Goal: Transaction & Acquisition: Purchase product/service

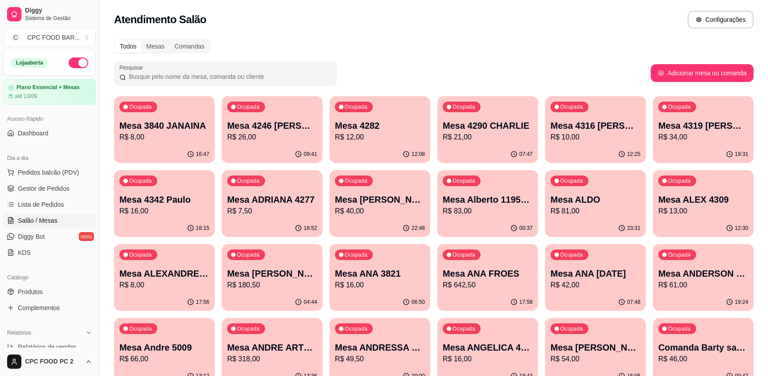
click at [201, 76] on input "Pesquisar" at bounding box center [228, 76] width 205 height 9
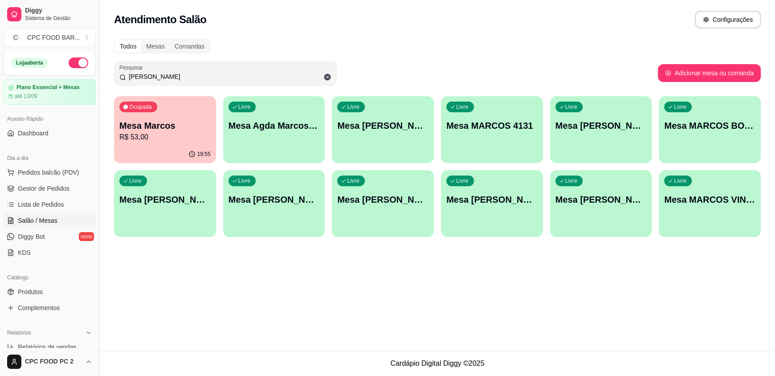
type input "[PERSON_NAME]"
click at [186, 211] on div "Livre Mesa [PERSON_NAME]" at bounding box center [164, 198] width 99 height 54
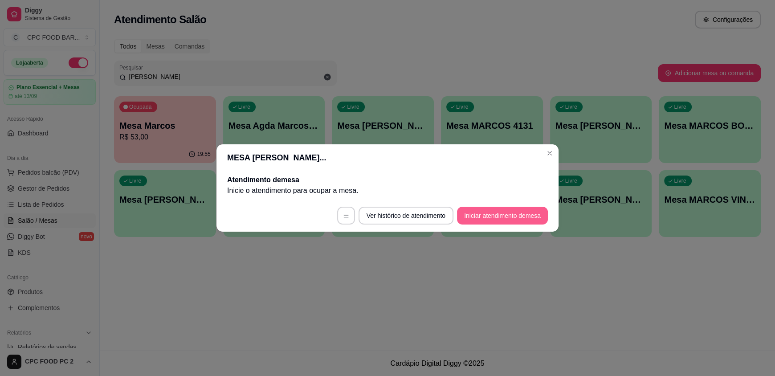
click at [498, 217] on button "Iniciar atendimento de mesa" at bounding box center [502, 216] width 91 height 18
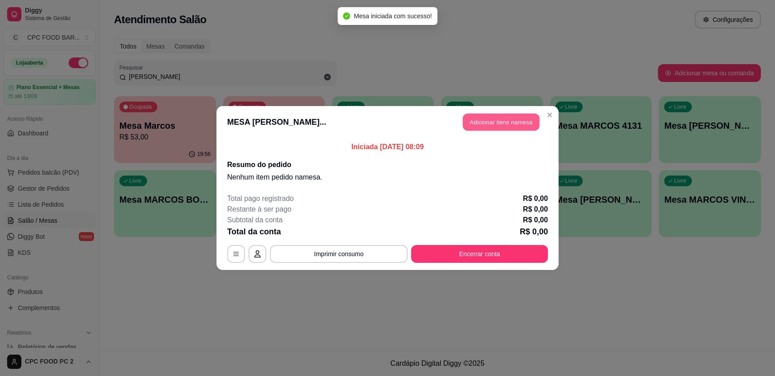
click at [488, 119] on button "Adicionar itens na mesa" at bounding box center [501, 122] width 77 height 17
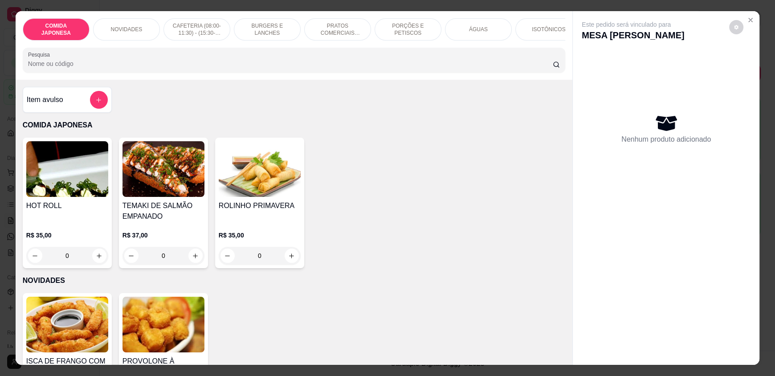
click at [149, 68] on input "Pesquisa" at bounding box center [290, 63] width 525 height 9
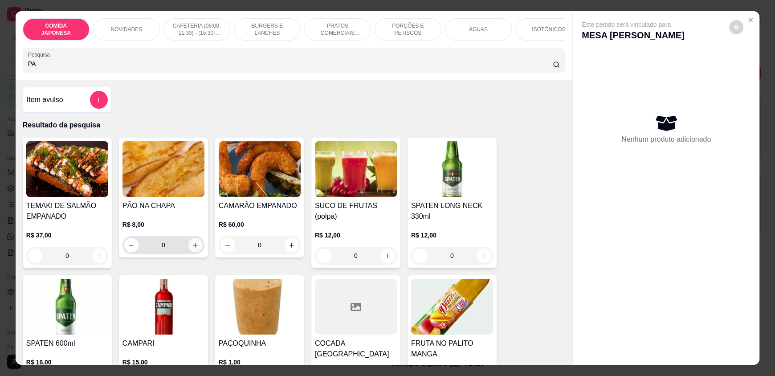
type input "PA"
click at [193, 249] on icon "increase-product-quantity" at bounding box center [195, 245] width 7 height 7
type input "1"
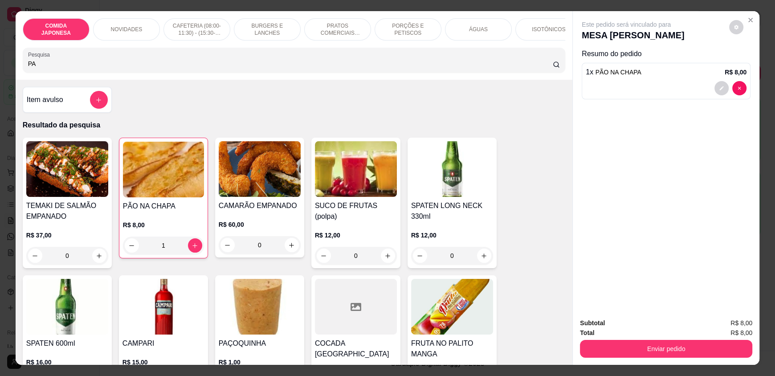
click at [131, 67] on input "PA" at bounding box center [290, 63] width 525 height 9
click at [130, 67] on input "PA" at bounding box center [290, 63] width 525 height 9
click at [128, 67] on input "PA" at bounding box center [290, 63] width 525 height 9
drag, startPoint x: 127, startPoint y: 68, endPoint x: 106, endPoint y: 72, distance: 21.3
click at [125, 68] on input "PA" at bounding box center [290, 63] width 525 height 9
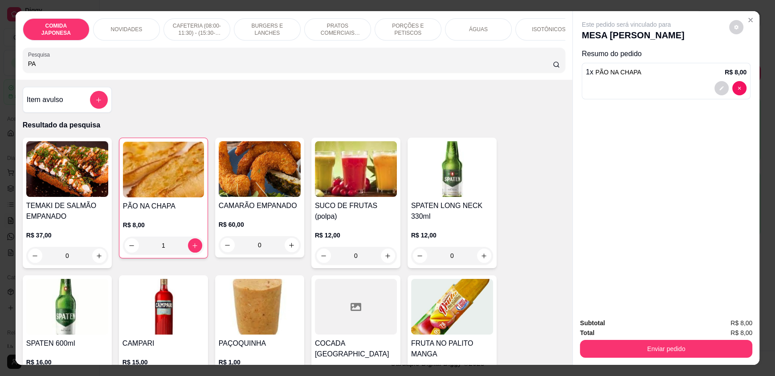
click at [93, 68] on input "PA" at bounding box center [290, 63] width 525 height 9
click at [91, 68] on input "PA" at bounding box center [290, 63] width 525 height 9
drag, startPoint x: 63, startPoint y: 72, endPoint x: 58, endPoint y: 72, distance: 4.9
click at [62, 68] on input "PA" at bounding box center [290, 63] width 525 height 9
drag, startPoint x: 58, startPoint y: 72, endPoint x: 53, endPoint y: 72, distance: 5.3
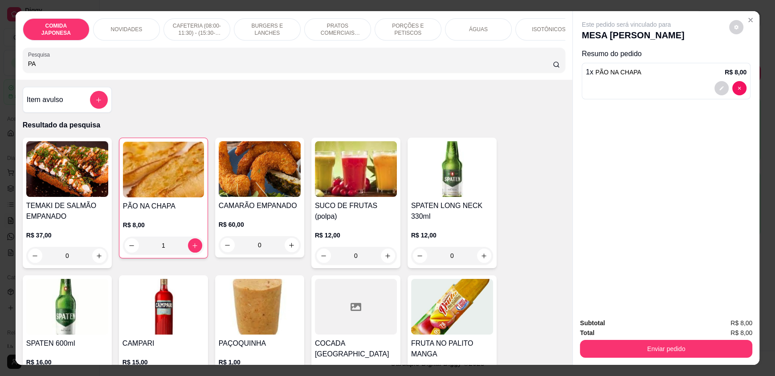
click at [55, 68] on input "PA" at bounding box center [290, 63] width 525 height 9
drag, startPoint x: 48, startPoint y: 72, endPoint x: 21, endPoint y: 74, distance: 26.8
click at [23, 73] on div "Pesquisa PA" at bounding box center [294, 60] width 542 height 25
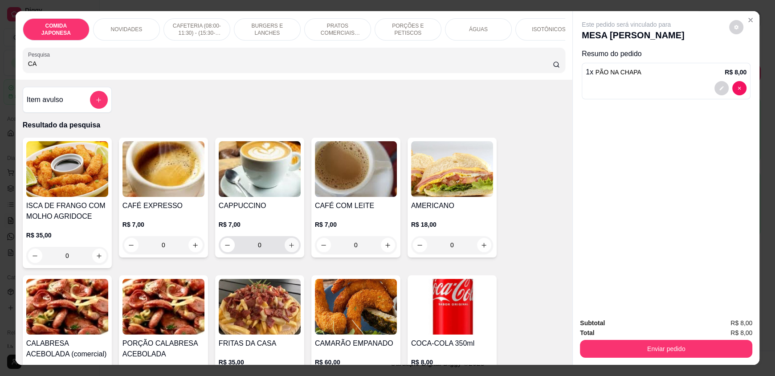
type input "CA"
click at [288, 249] on icon "increase-product-quantity" at bounding box center [291, 245] width 7 height 7
type input "1"
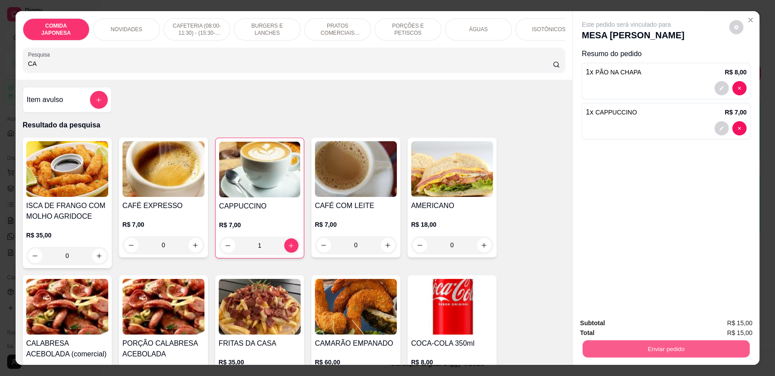
click at [629, 351] on button "Enviar pedido" at bounding box center [666, 348] width 167 height 17
click at [617, 327] on button "Não registrar e enviar pedido" at bounding box center [636, 326] width 93 height 17
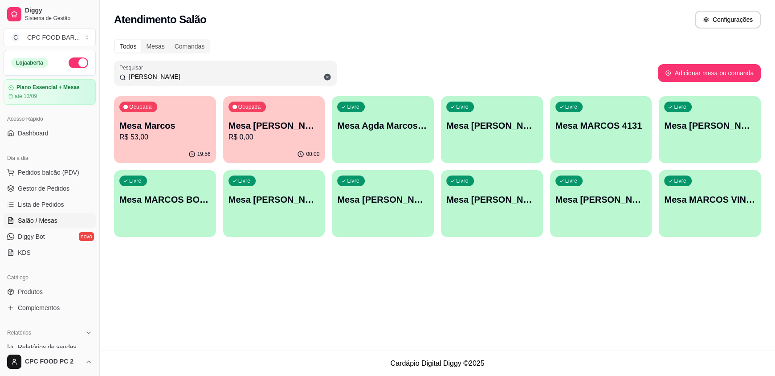
drag, startPoint x: 184, startPoint y: 73, endPoint x: 79, endPoint y: 77, distance: 104.7
click at [79, 77] on div "Diggy Sistema de Gestão C CPC FOOD BAR ... Loja aberta Plano Essencial + Mesas …" at bounding box center [387, 188] width 775 height 376
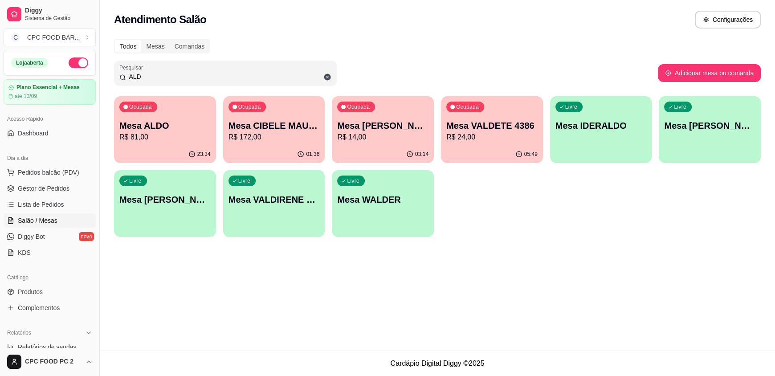
type input "ALD"
click at [156, 144] on div "Ocupada Mesa ALDO R$ 81,00" at bounding box center [164, 121] width 99 height 48
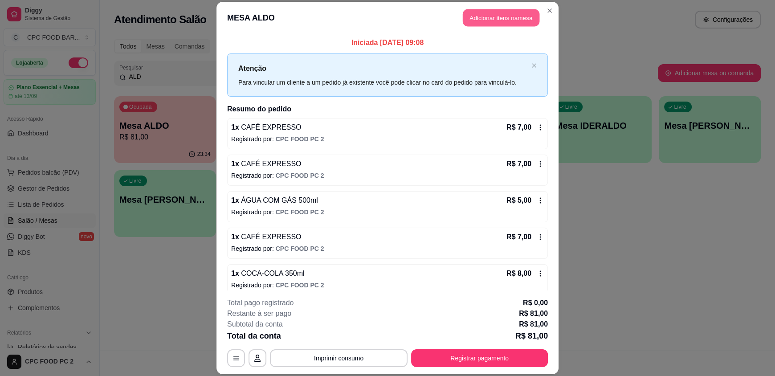
click at [494, 15] on button "Adicionar itens na mesa" at bounding box center [501, 17] width 77 height 17
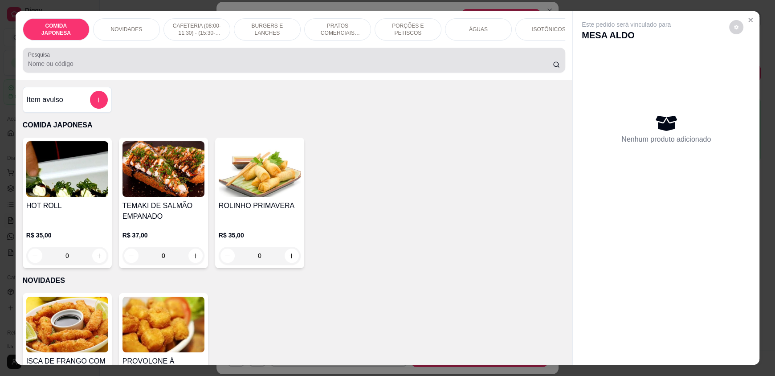
click at [126, 68] on input "Pesquisa" at bounding box center [290, 63] width 525 height 9
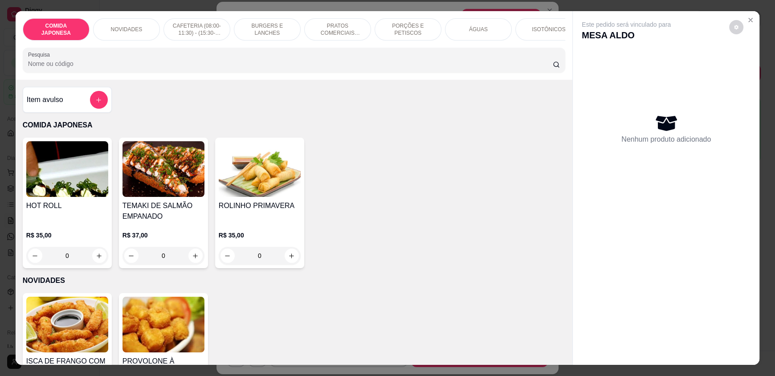
click at [123, 67] on input "Pesquisa" at bounding box center [290, 63] width 525 height 9
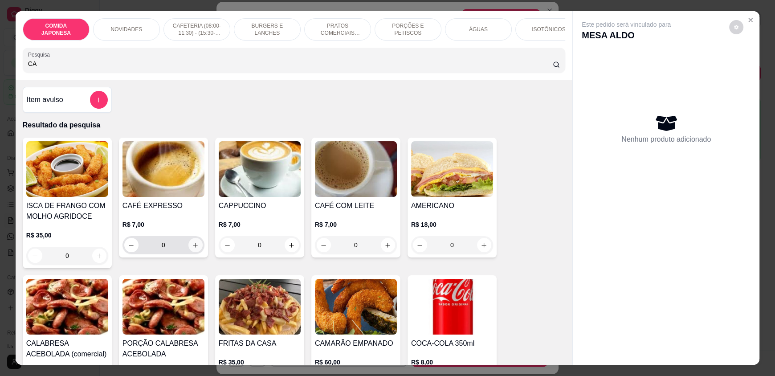
type input "CA"
click at [192, 249] on icon "increase-product-quantity" at bounding box center [195, 245] width 7 height 7
type input "1"
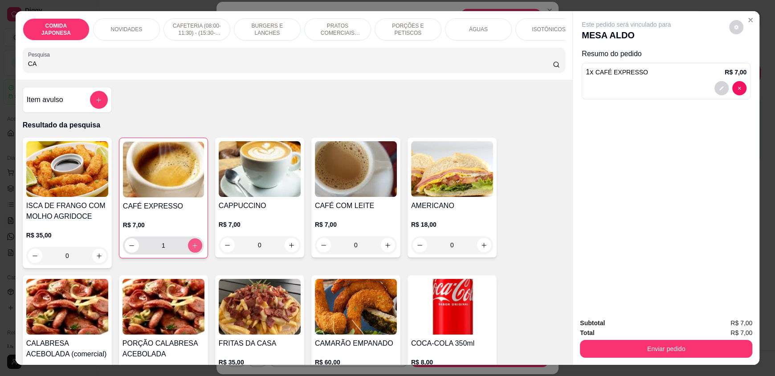
click at [192, 249] on icon "increase-product-quantity" at bounding box center [195, 245] width 7 height 7
type input "2"
click at [43, 68] on input "CA" at bounding box center [290, 63] width 525 height 9
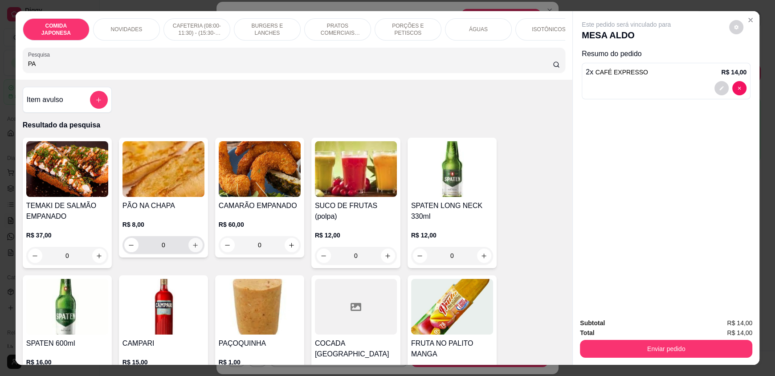
type input "PA"
click at [192, 248] on button "increase-product-quantity" at bounding box center [195, 245] width 14 height 14
type input "1"
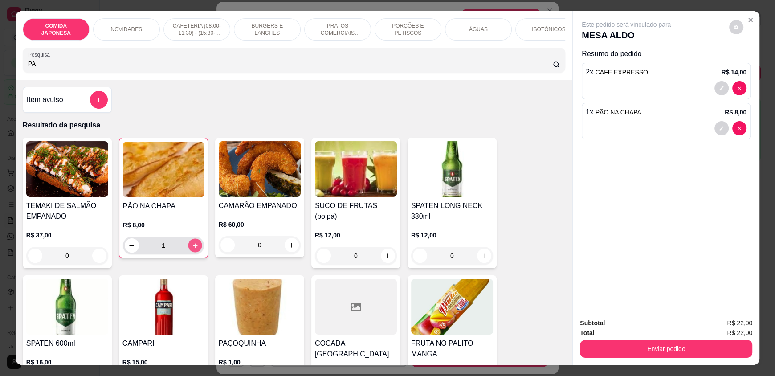
click at [192, 248] on button "increase-product-quantity" at bounding box center [195, 246] width 14 height 14
type input "2"
click at [639, 359] on div "Subtotal R$ 30,00 Total R$ 30,00 Enviar pedido" at bounding box center [666, 338] width 187 height 54
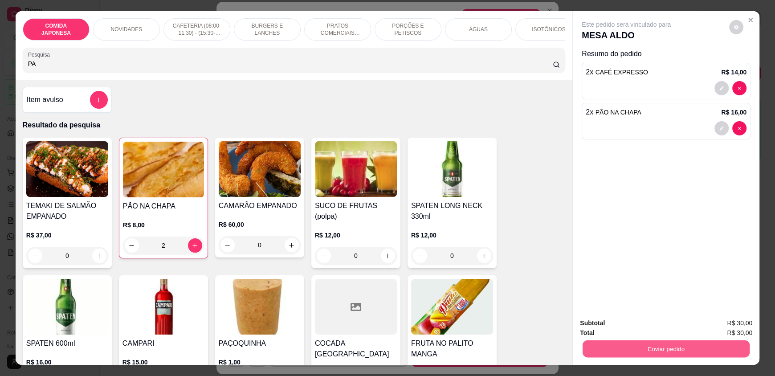
click at [638, 346] on button "Enviar pedido" at bounding box center [666, 348] width 167 height 17
click at [632, 323] on button "Não registrar e enviar pedido" at bounding box center [636, 326] width 93 height 17
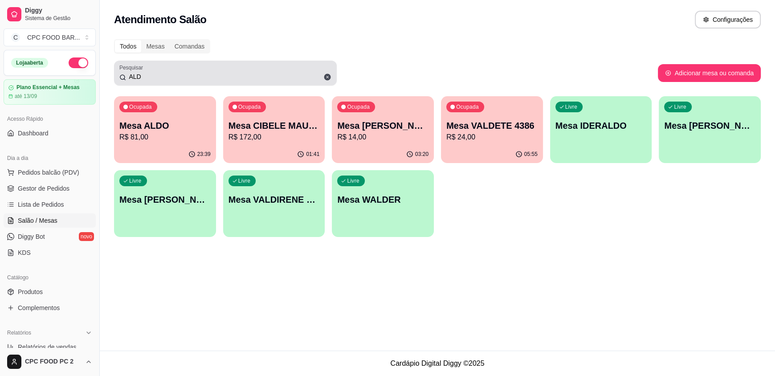
click at [147, 75] on input "ALD" at bounding box center [228, 76] width 205 height 9
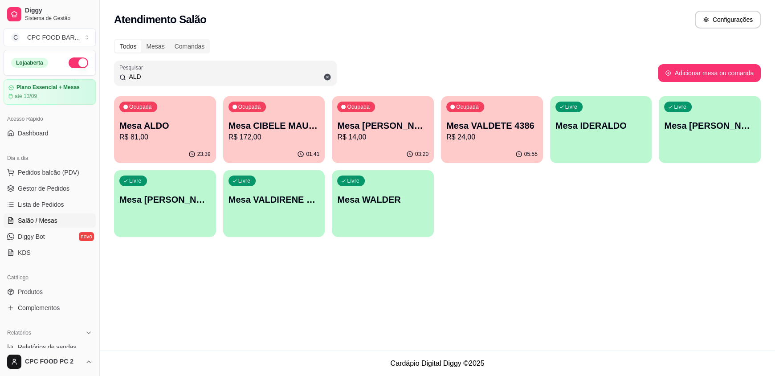
click at [146, 75] on input "ALD" at bounding box center [228, 76] width 205 height 9
click at [146, 74] on input "ALD" at bounding box center [228, 76] width 205 height 9
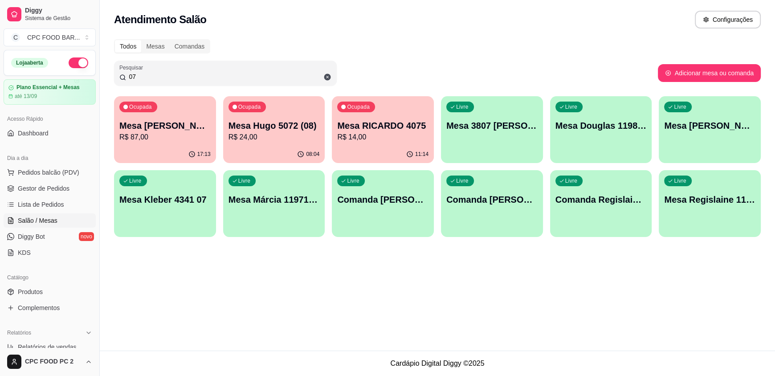
drag, startPoint x: 143, startPoint y: 72, endPoint x: 94, endPoint y: 77, distance: 49.6
click at [94, 77] on div "Diggy Sistema de Gestão C CPC FOOD BAR ... Loja aberta Plano Essencial + Mesas …" at bounding box center [387, 188] width 775 height 376
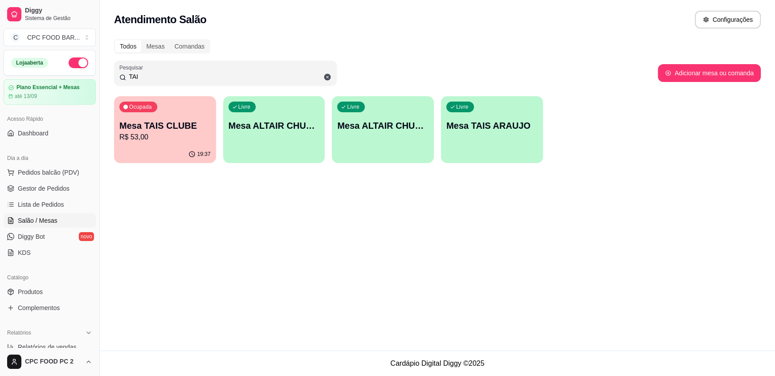
type input "TAI"
click at [145, 130] on p "Mesa TAIS CLUBE" at bounding box center [164, 125] width 91 height 12
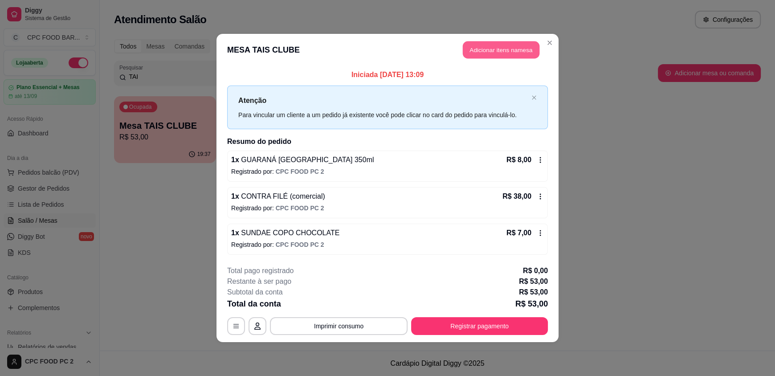
click at [495, 51] on button "Adicionar itens na mesa" at bounding box center [501, 49] width 77 height 17
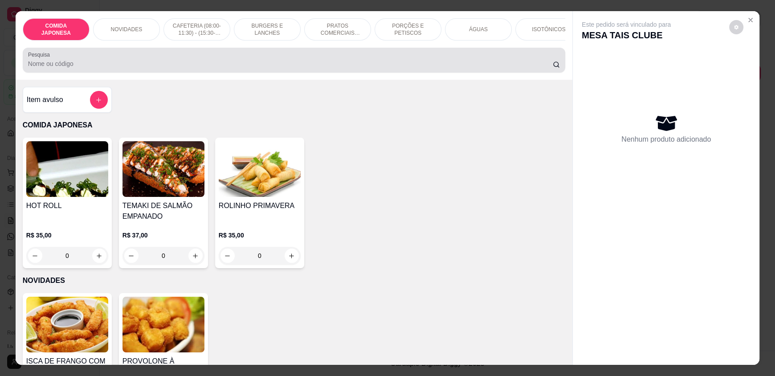
click at [353, 68] on input "Pesquisa" at bounding box center [290, 63] width 525 height 9
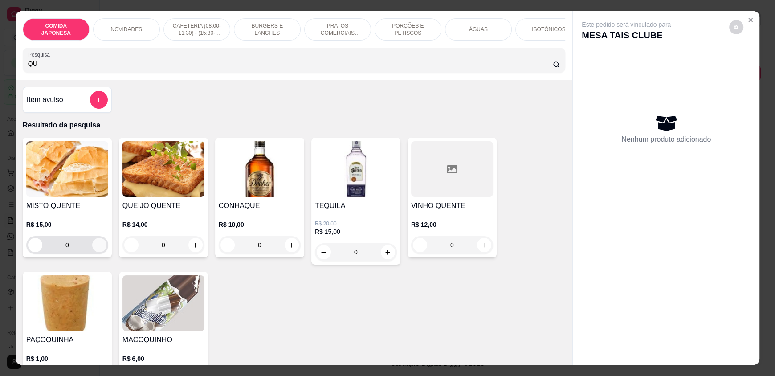
type input "QU"
click at [98, 249] on icon "increase-product-quantity" at bounding box center [99, 245] width 7 height 7
type input "1"
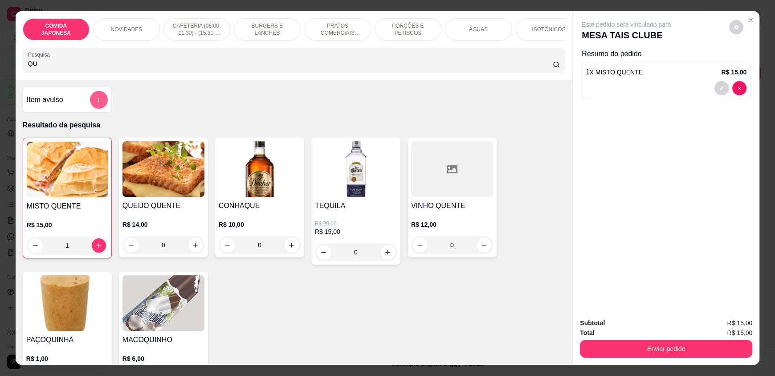
click at [95, 103] on icon "add-separate-item" at bounding box center [98, 100] width 7 height 7
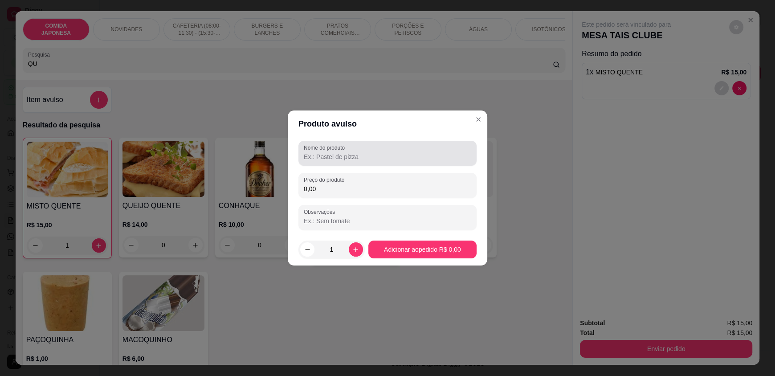
click at [391, 152] on input "Nome do produto" at bounding box center [387, 156] width 167 height 9
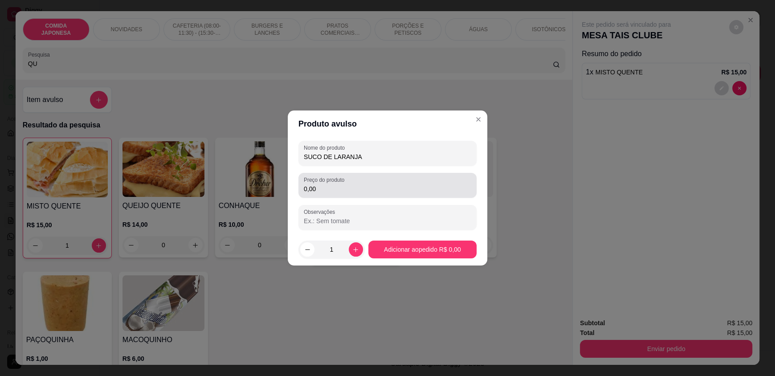
type input "SUCO DE LARANJA"
click at [397, 186] on input "0,00" at bounding box center [387, 188] width 167 height 9
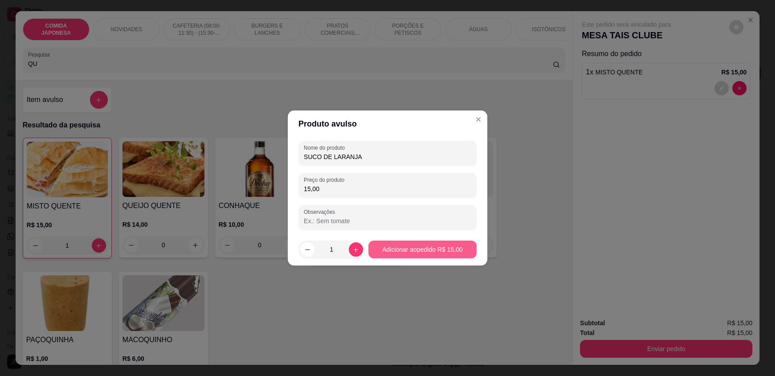
type input "15,00"
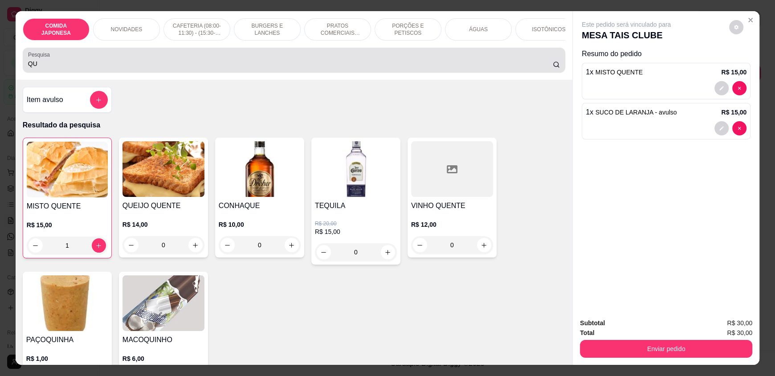
drag, startPoint x: 47, startPoint y: 77, endPoint x: 19, endPoint y: 77, distance: 28.5
click at [23, 73] on div "Pesquisa QU" at bounding box center [294, 60] width 542 height 25
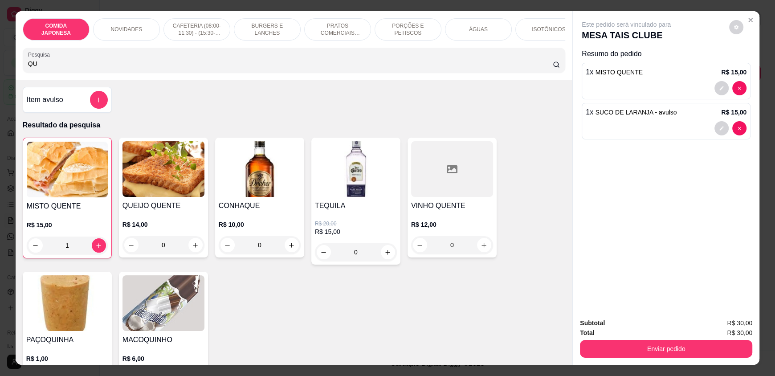
drag, startPoint x: 34, startPoint y: 70, endPoint x: 13, endPoint y: 72, distance: 21.1
click at [16, 72] on div "COMIDA JAPONESA NOVIDADES CAFETERIA (08:00-11:30) - (15:30-18:00) BURGERS E LAN…" at bounding box center [294, 45] width 557 height 69
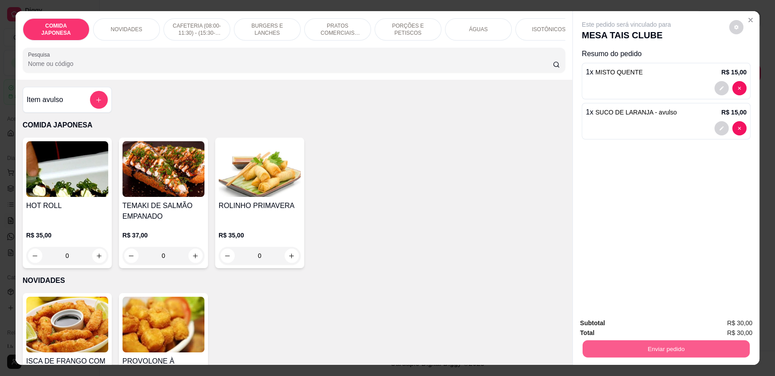
click at [632, 346] on button "Enviar pedido" at bounding box center [666, 348] width 167 height 17
click at [631, 330] on button "Não registrar e enviar pedido" at bounding box center [636, 326] width 90 height 16
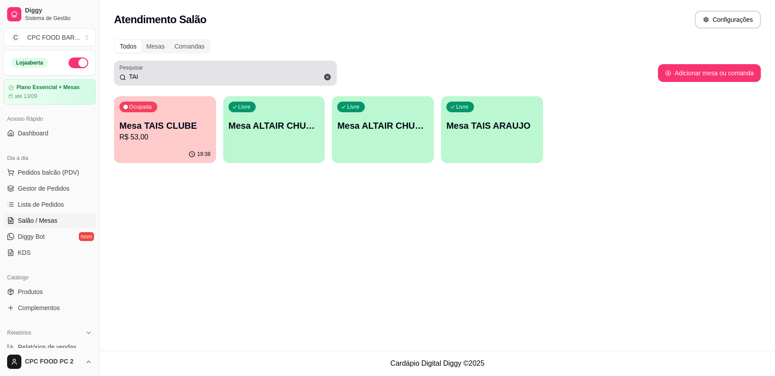
click at [89, 65] on div "Diggy Sistema de Gestão C CPC FOOD BAR ... Loja aberta Plano Essencial + Mesas …" at bounding box center [387, 188] width 775 height 376
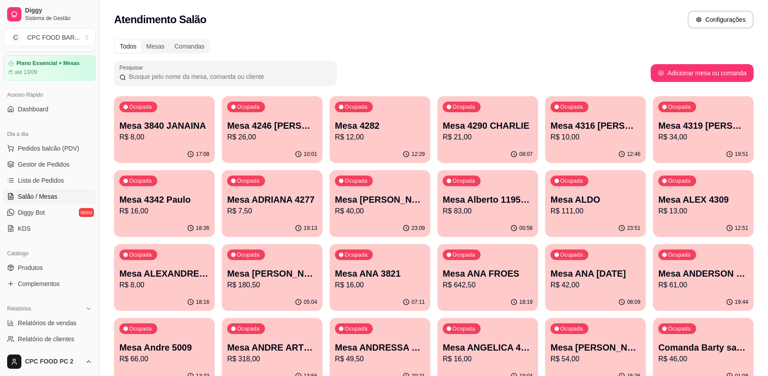
scroll to position [44, 0]
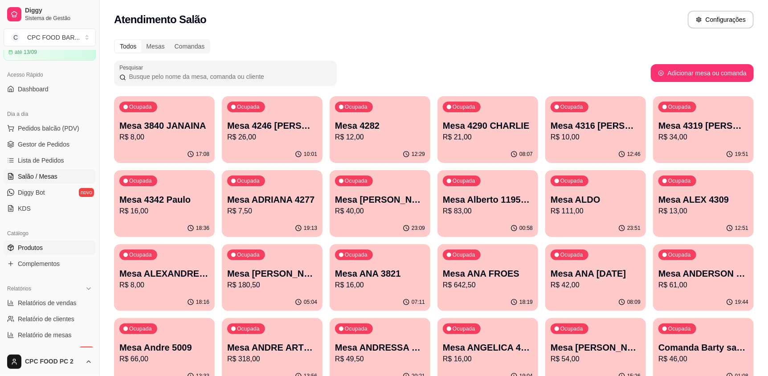
click at [42, 247] on span "Produtos" at bounding box center [30, 247] width 25 height 9
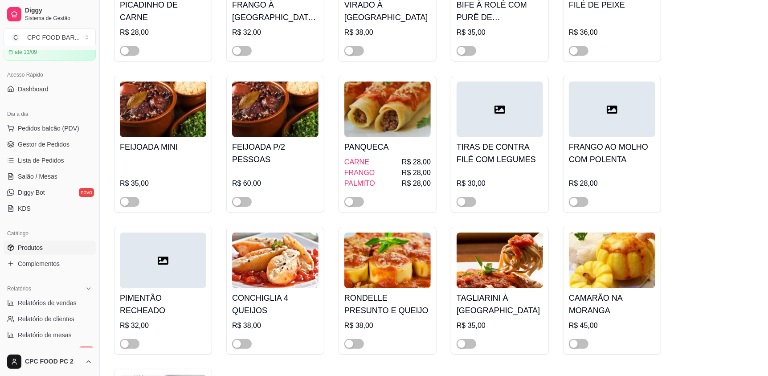
scroll to position [4053, 0]
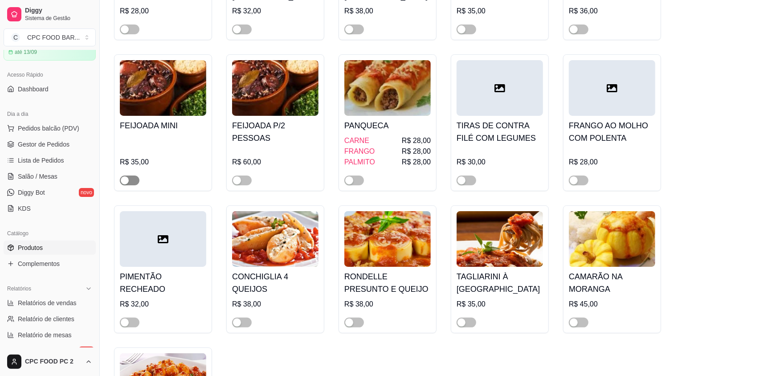
click at [137, 178] on span "button" at bounding box center [130, 180] width 20 height 10
click at [248, 180] on span "button" at bounding box center [242, 180] width 20 height 10
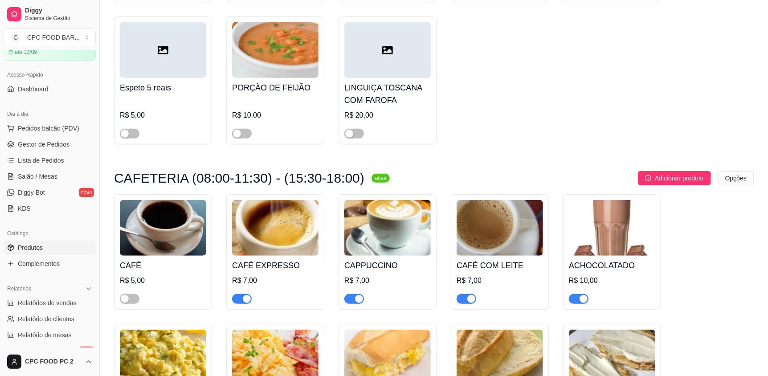
scroll to position [2316, 0]
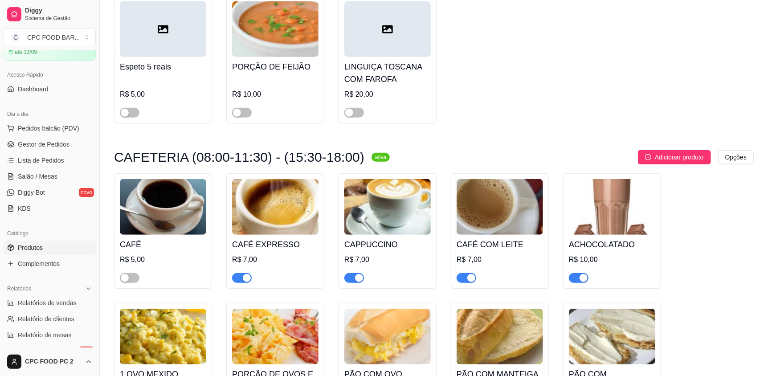
click at [138, 280] on div at bounding box center [130, 277] width 20 height 11
click at [137, 282] on span "button" at bounding box center [130, 278] width 20 height 10
click at [40, 174] on span "Salão / Mesas" at bounding box center [38, 176] width 40 height 9
